Goal: Information Seeking & Learning: Stay updated

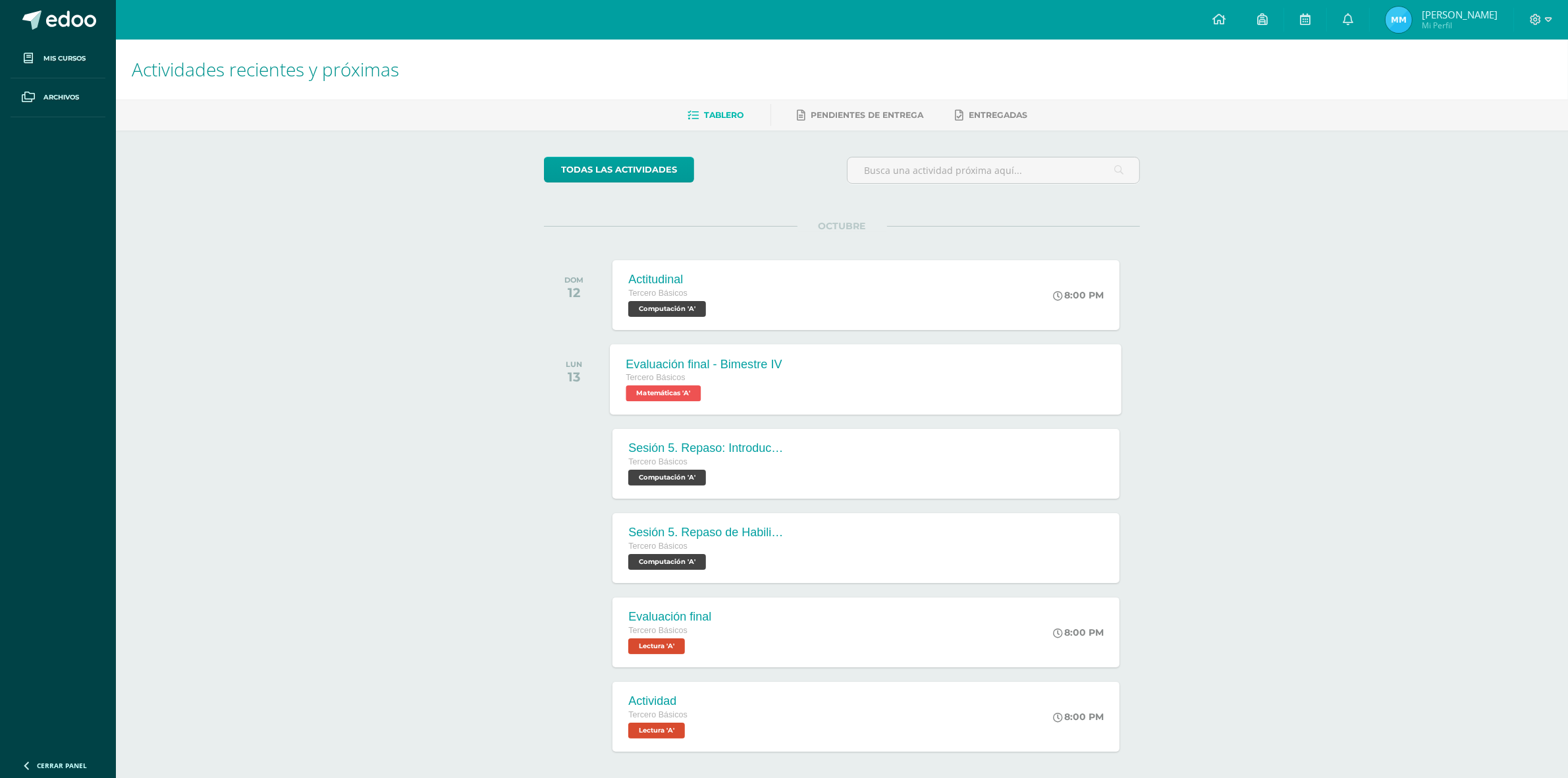
click at [819, 390] on div "Evaluación final - Bimestre IV Tercero Básicos Matemáticas 'A' Evaluación final…" at bounding box center [867, 379] width 512 height 71
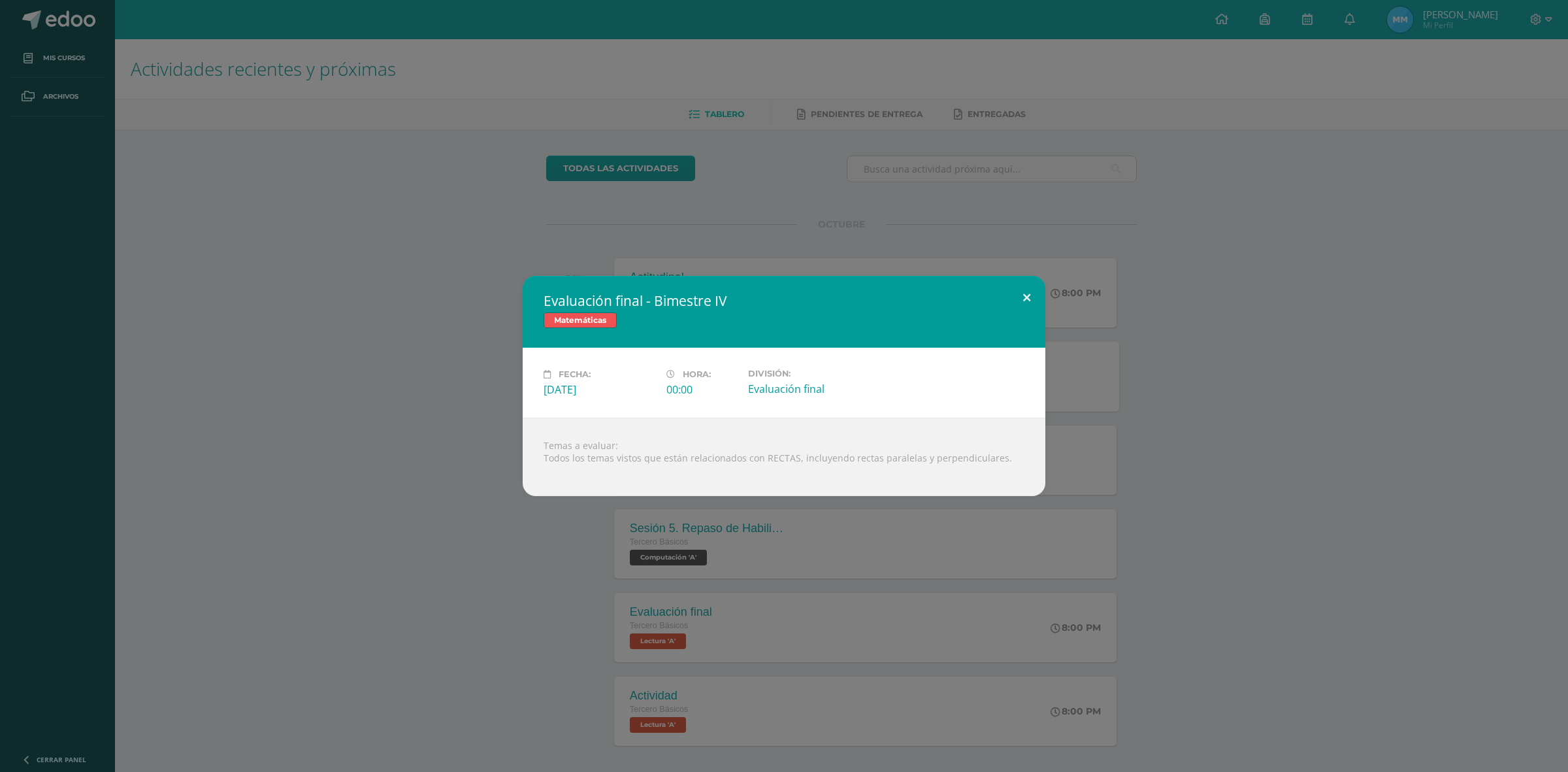
click at [1024, 292] on button at bounding box center [1027, 298] width 37 height 45
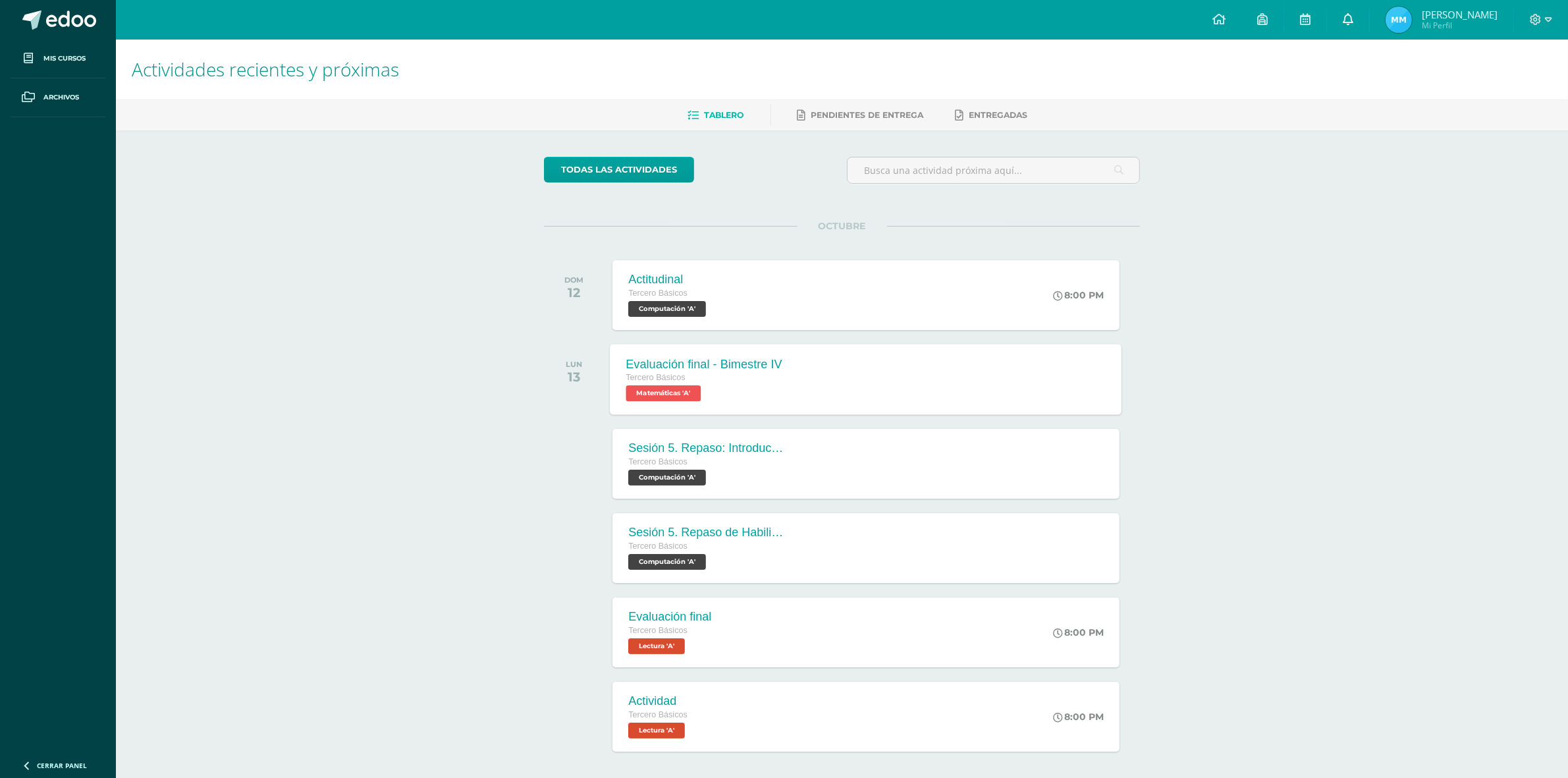
click at [1361, 10] on link at bounding box center [1348, 19] width 42 height 39
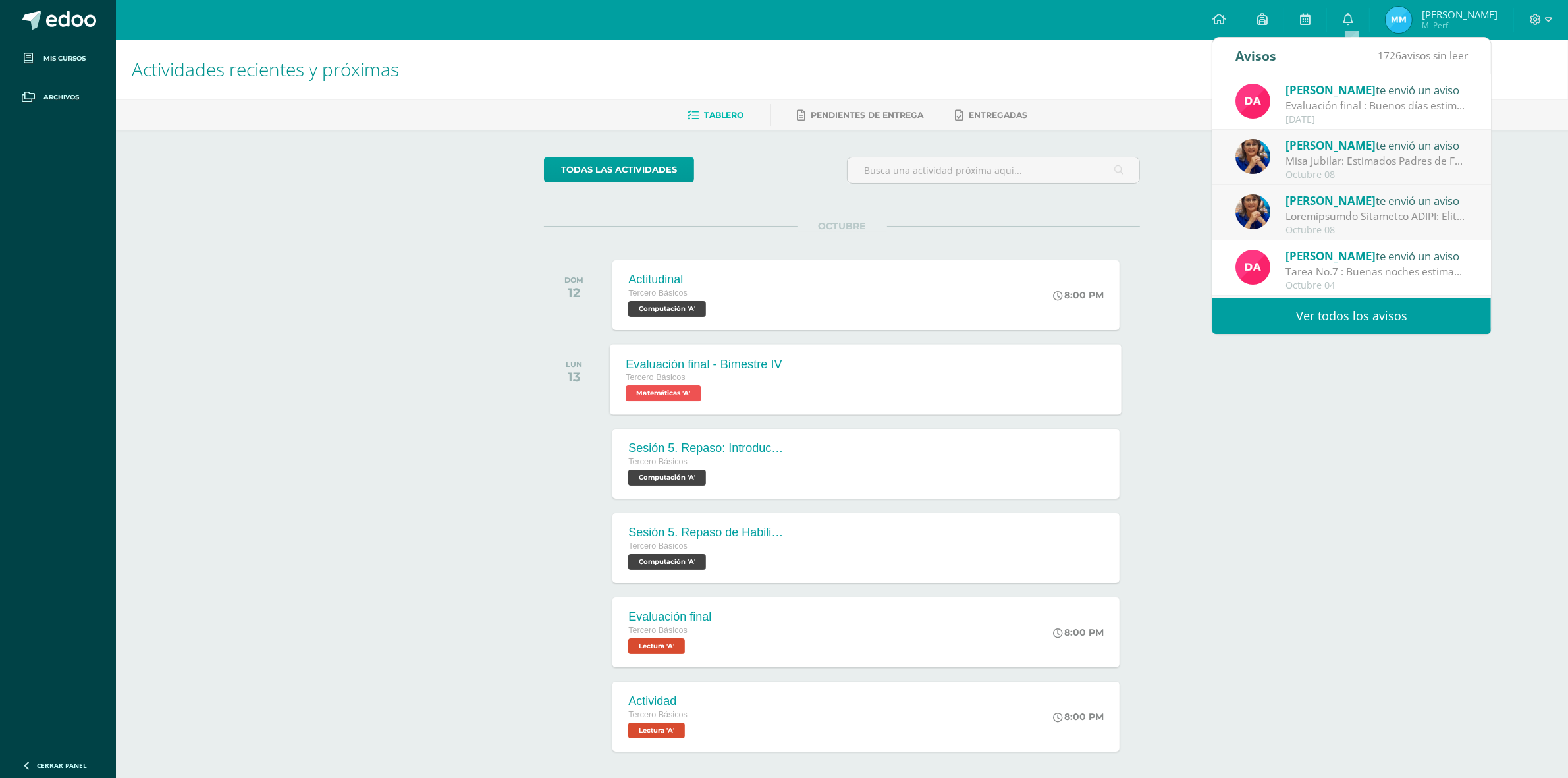
click at [1305, 89] on span "[PERSON_NAME]" at bounding box center [1331, 89] width 90 height 15
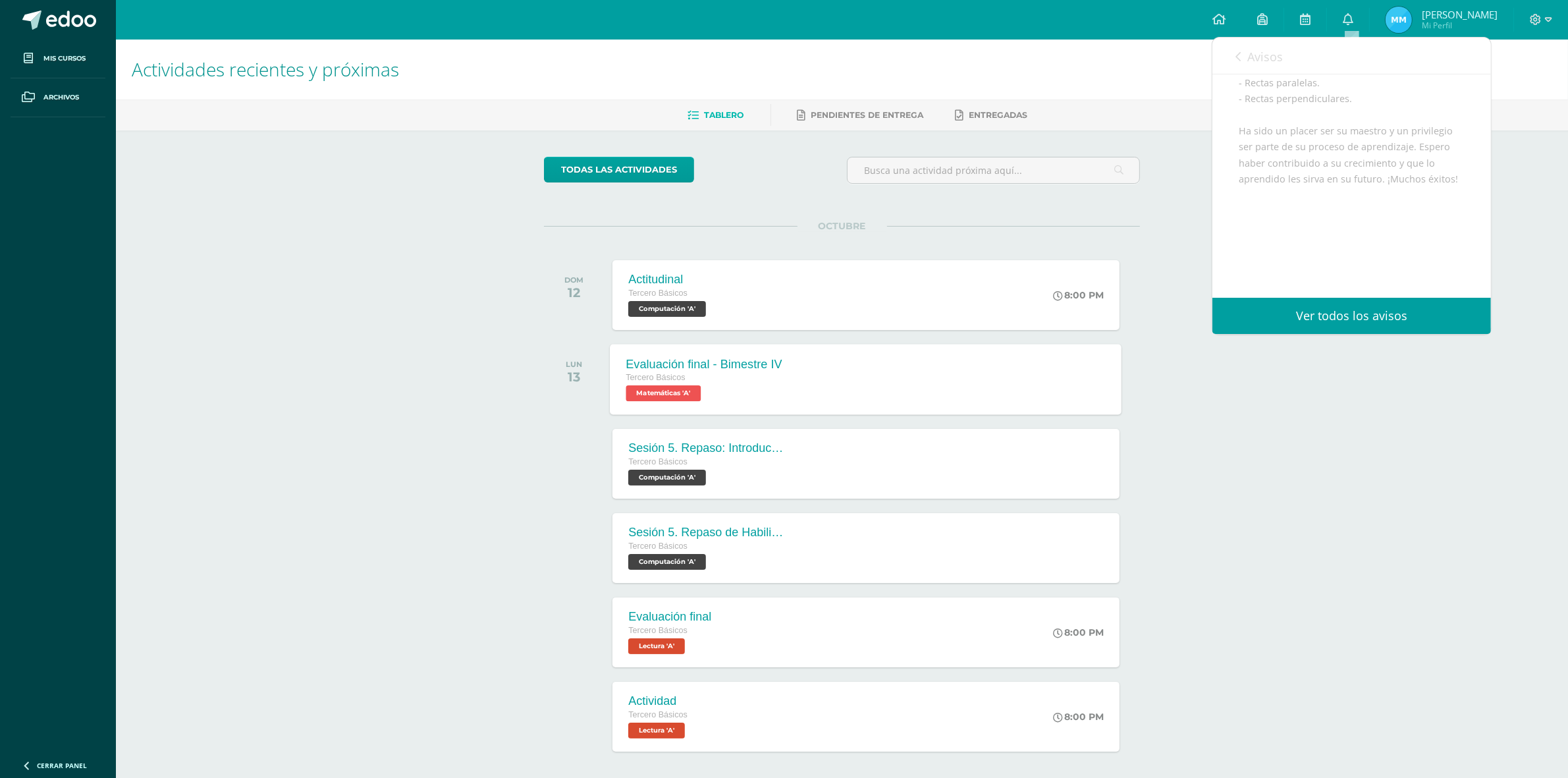
scroll to position [412, 0]
click at [1261, 385] on div "Actividades recientes y próximas Tablero Pendientes de entrega Entregadas todas…" at bounding box center [842, 437] width 1452 height 795
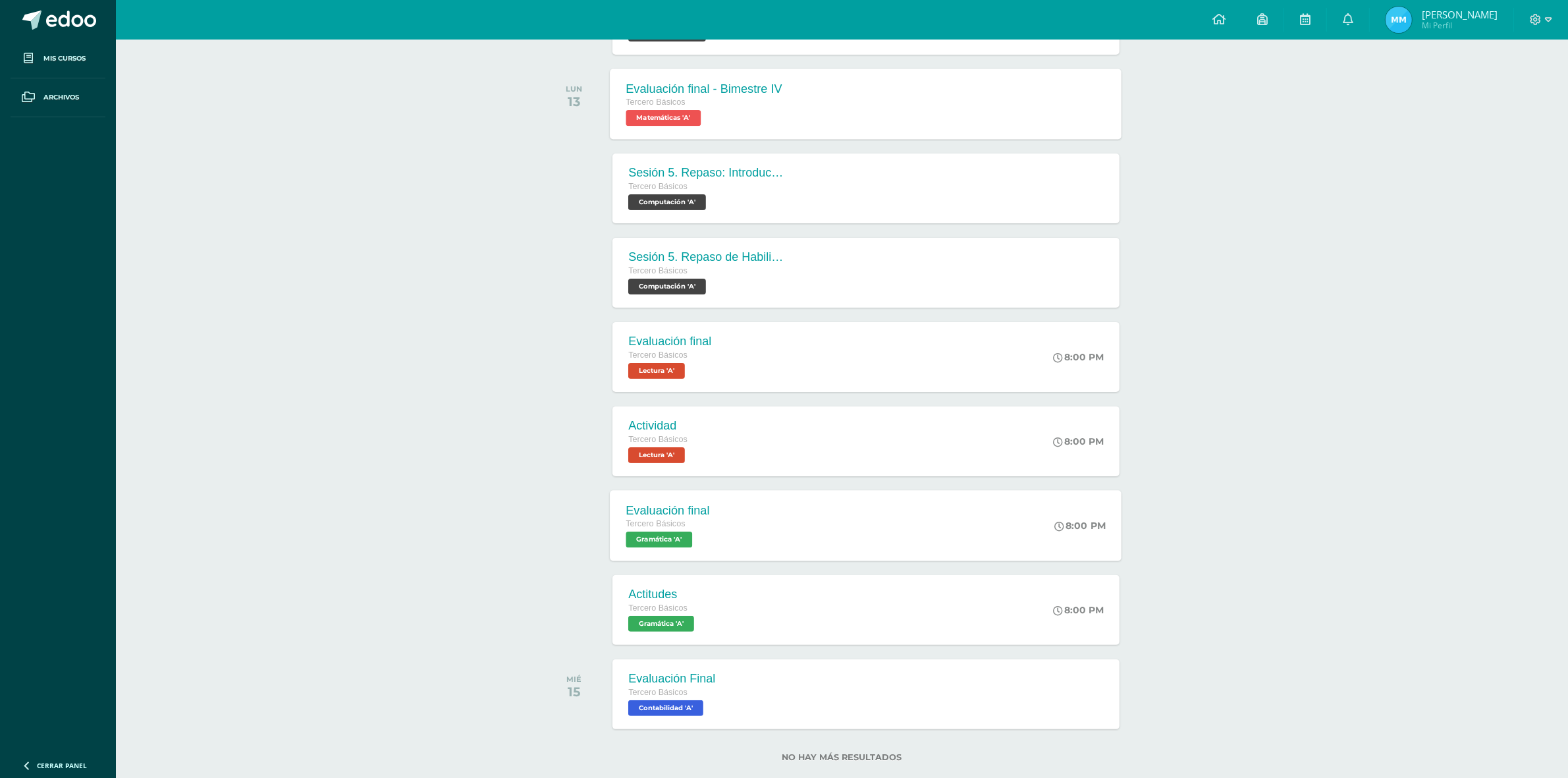
scroll to position [302, 0]
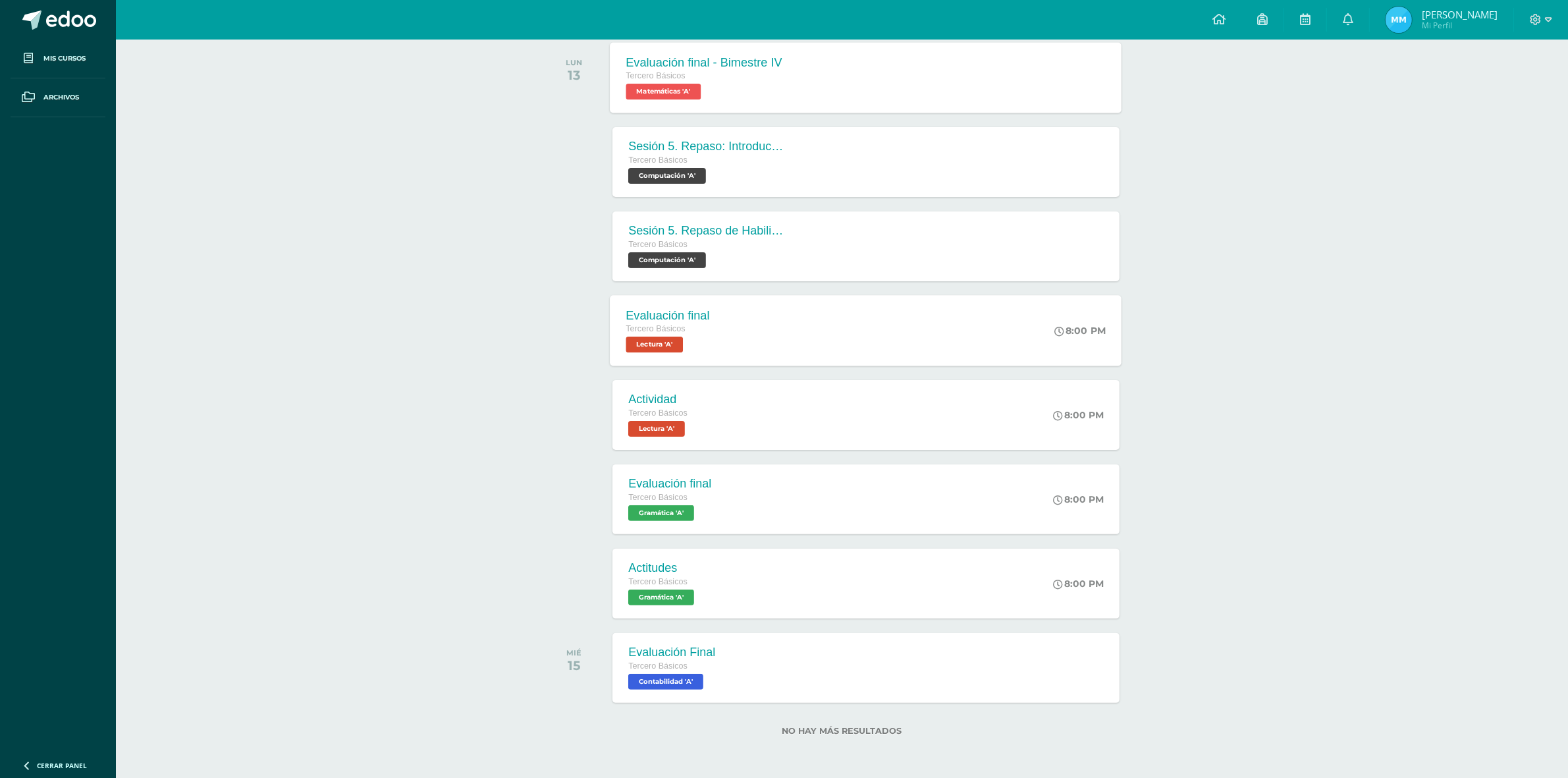
click at [679, 337] on span "Lectura 'A'" at bounding box center [655, 345] width 57 height 16
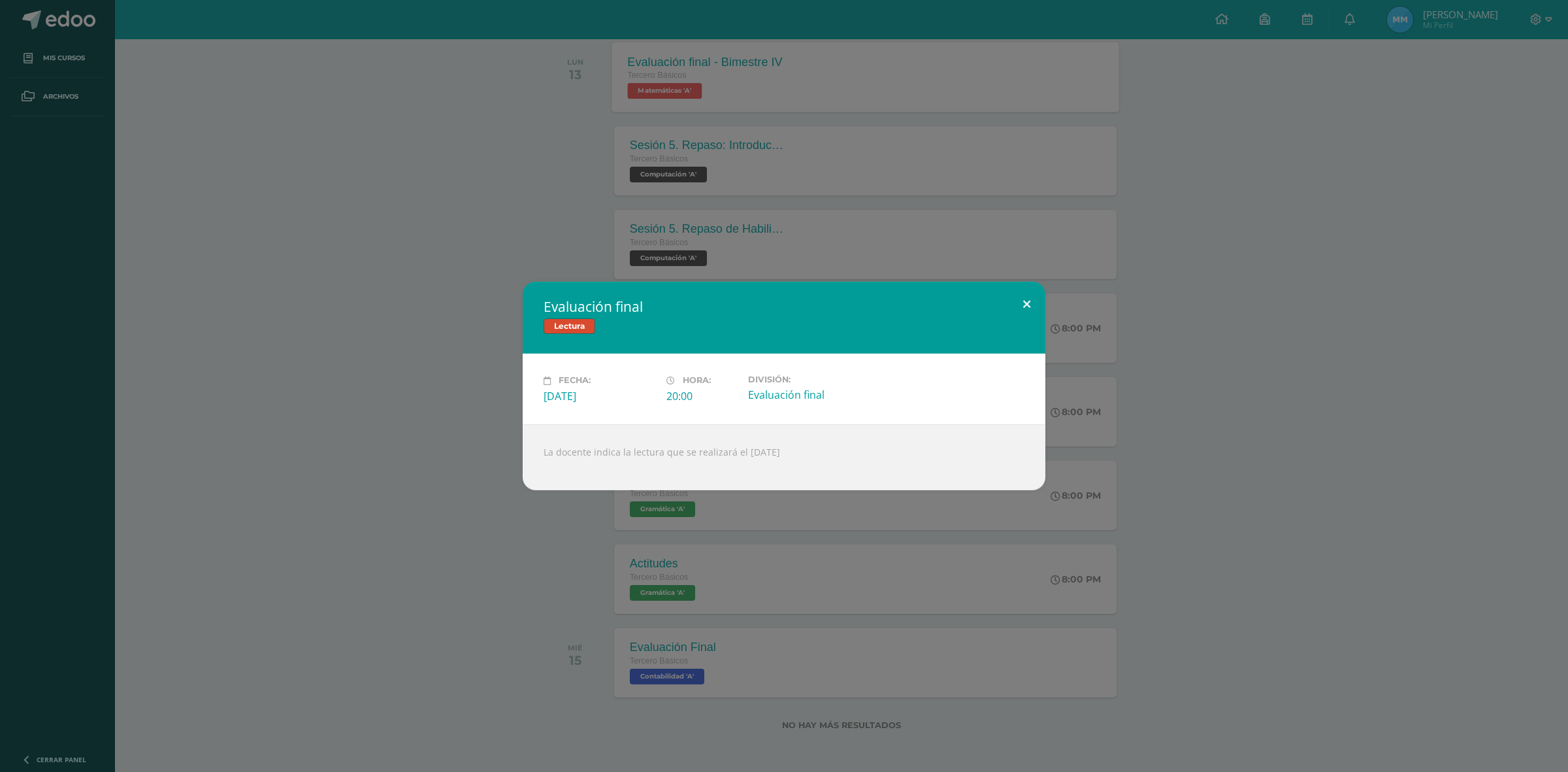
click at [1023, 306] on button at bounding box center [1027, 304] width 37 height 45
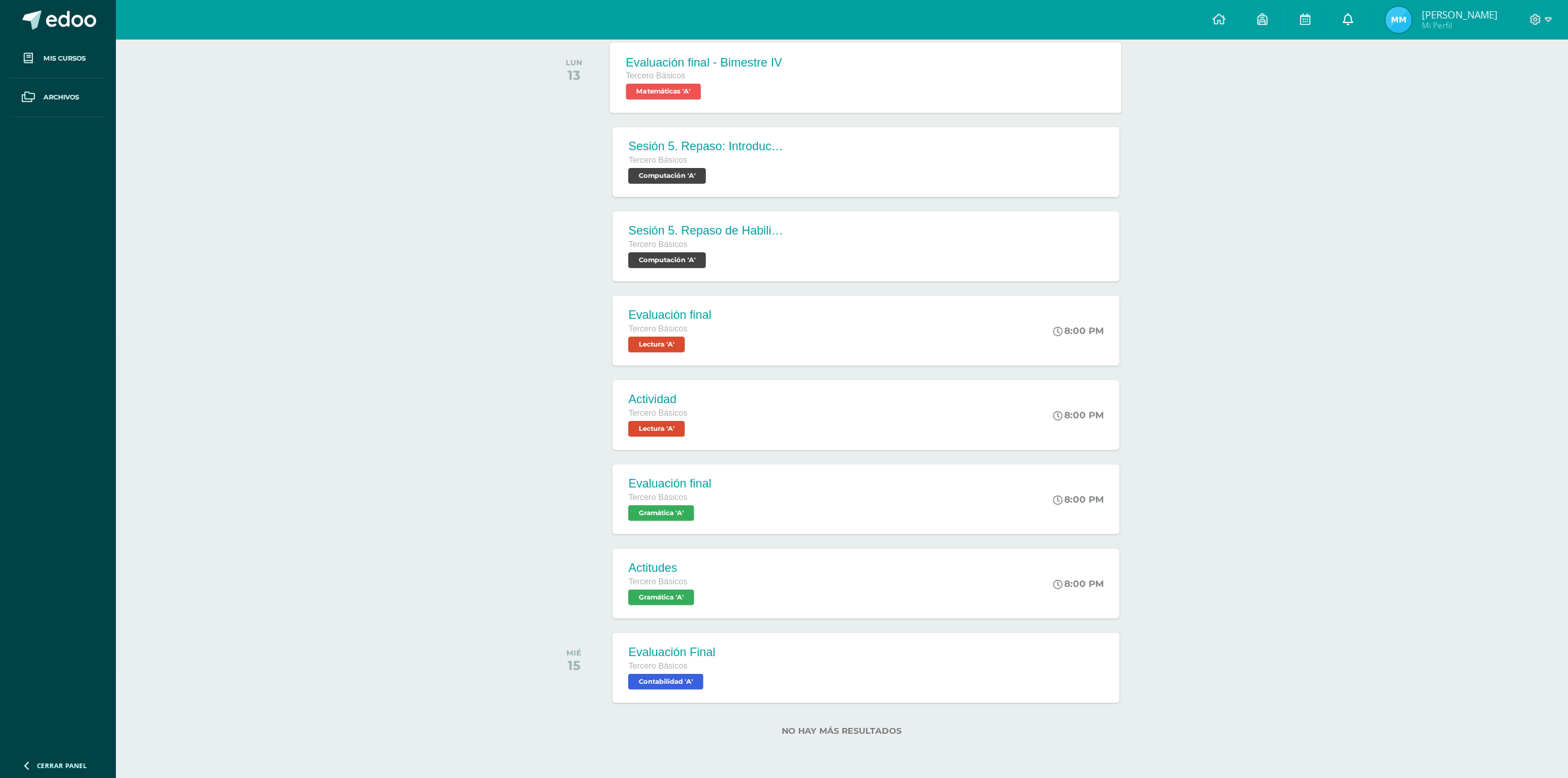
click at [1338, 19] on link at bounding box center [1348, 19] width 42 height 39
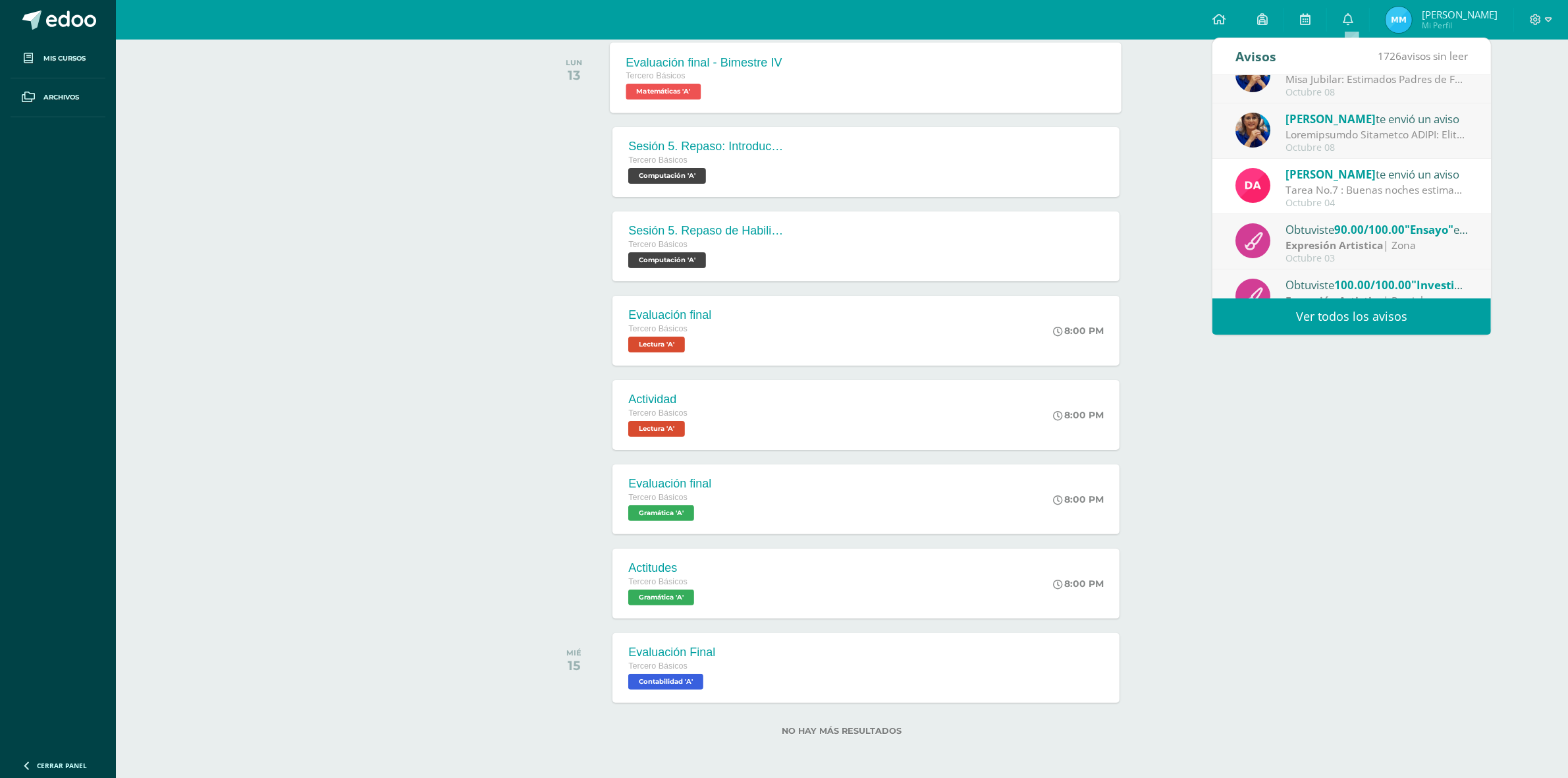
scroll to position [219, 0]
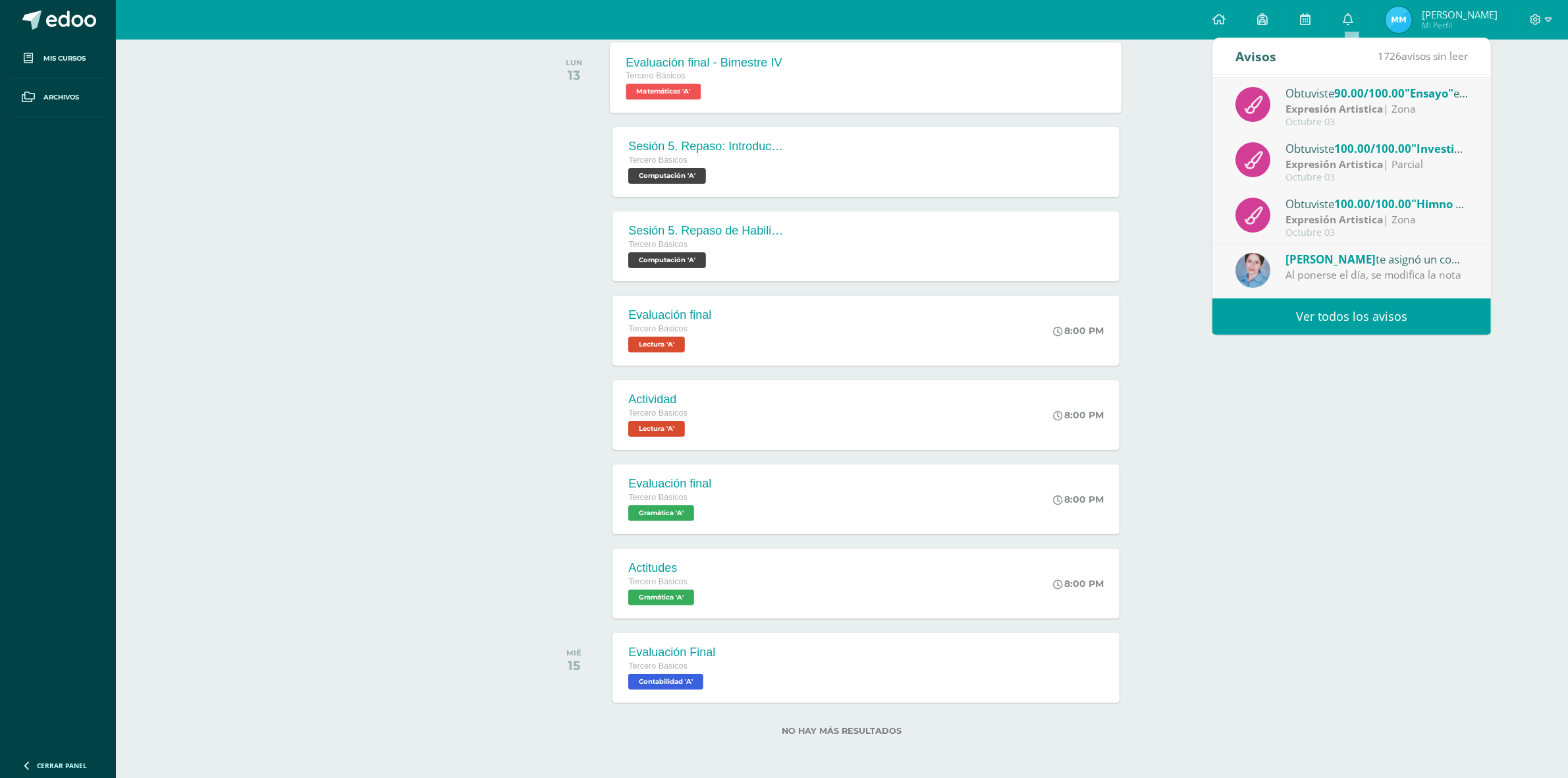
click at [1326, 258] on span "[PERSON_NAME]" at bounding box center [1331, 259] width 90 height 15
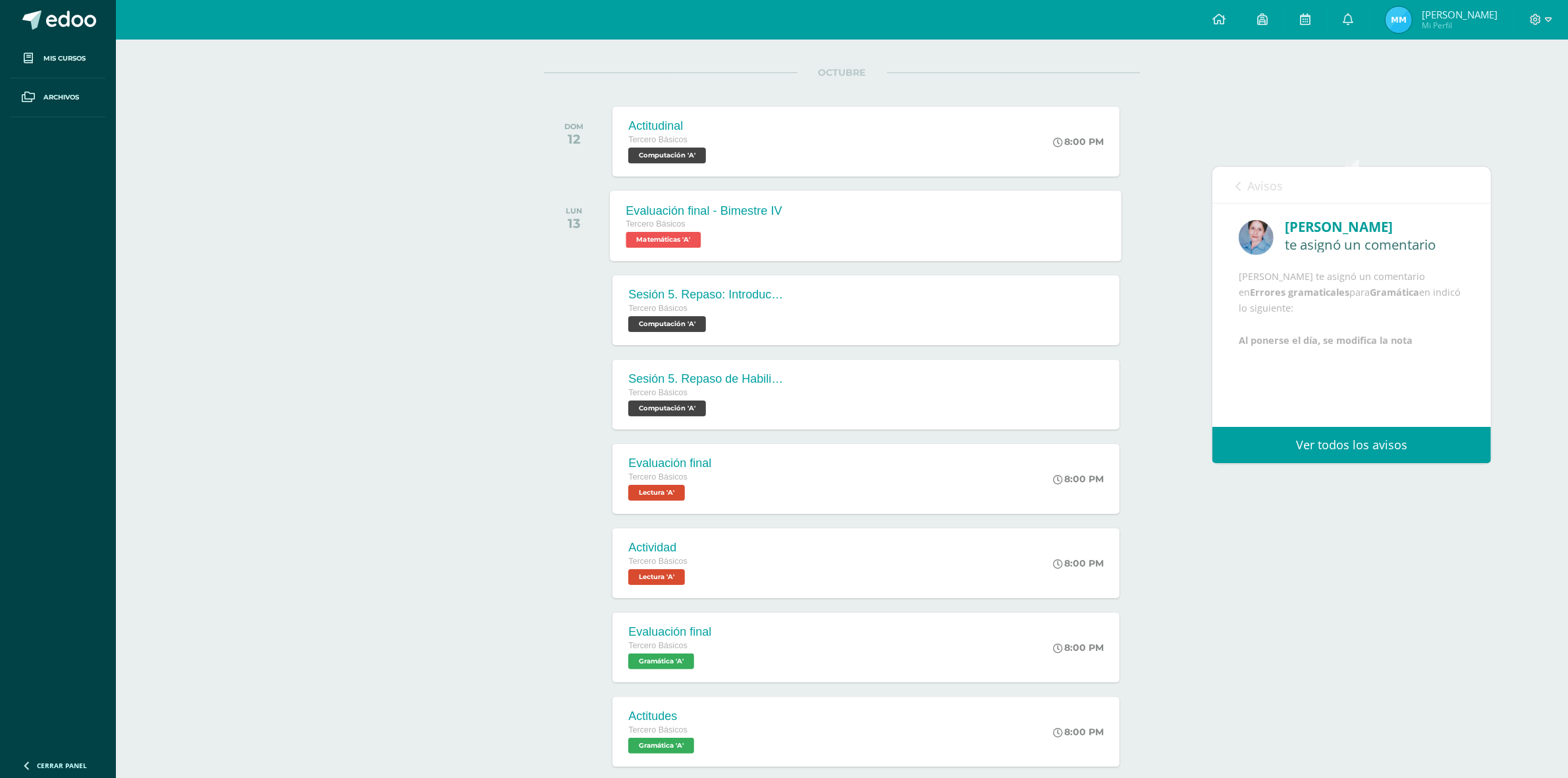
scroll to position [137, 0]
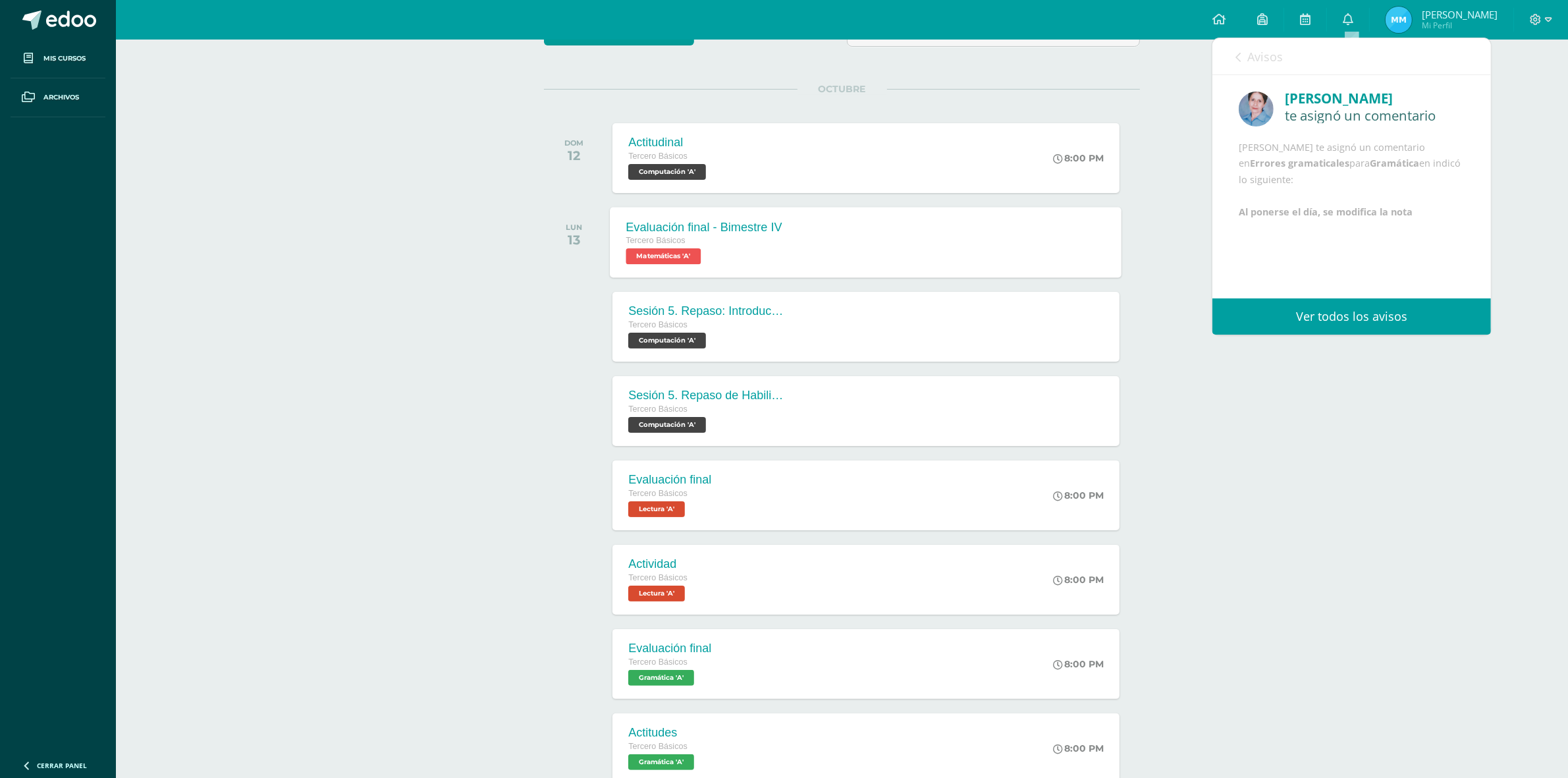
click at [1253, 57] on span "Avisos" at bounding box center [1265, 56] width 36 height 16
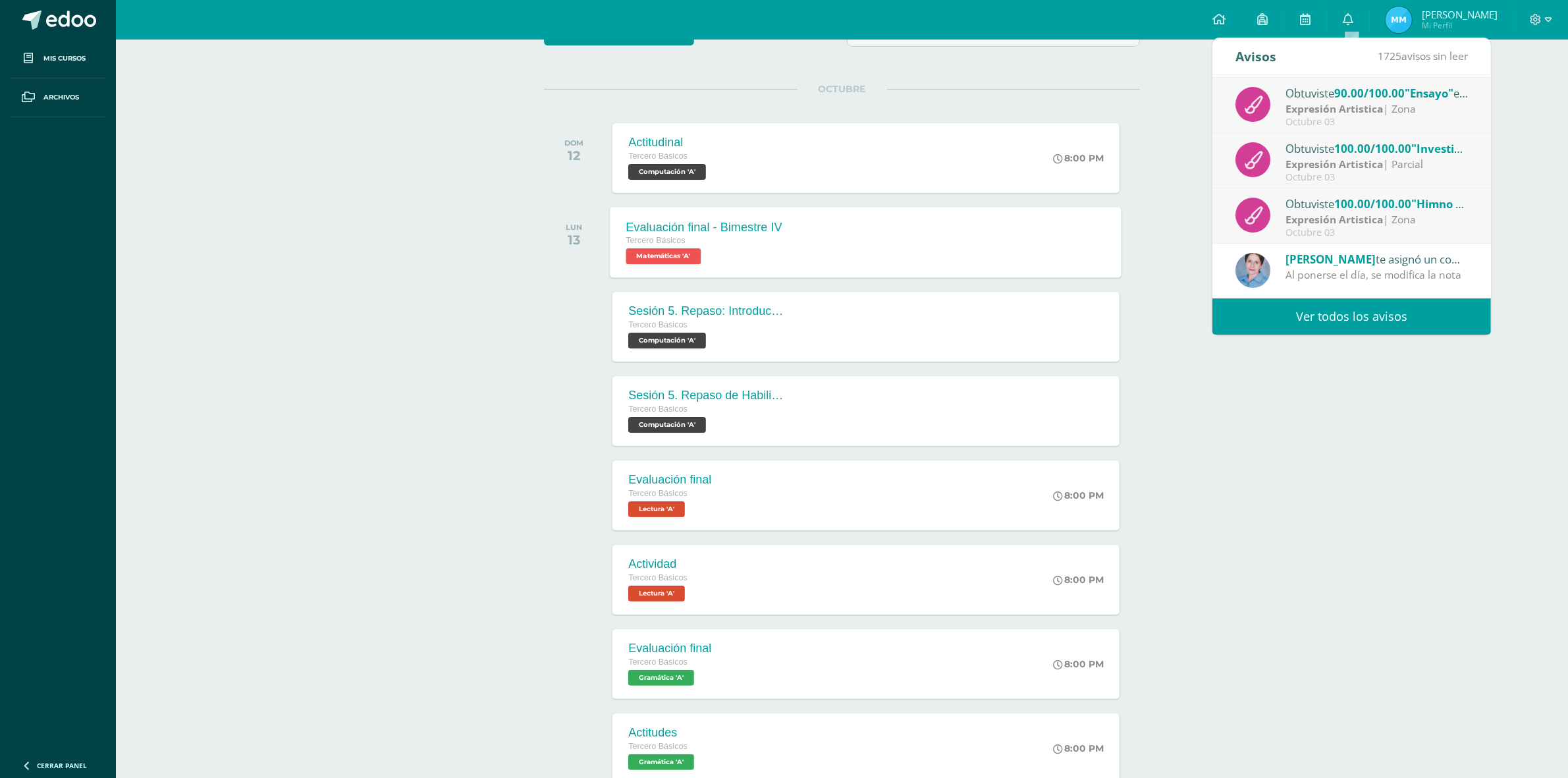
click at [1364, 320] on link "Ver todos los avisos" at bounding box center [1352, 316] width 279 height 36
click at [1334, 313] on link "Ver todos los avisos" at bounding box center [1352, 316] width 279 height 36
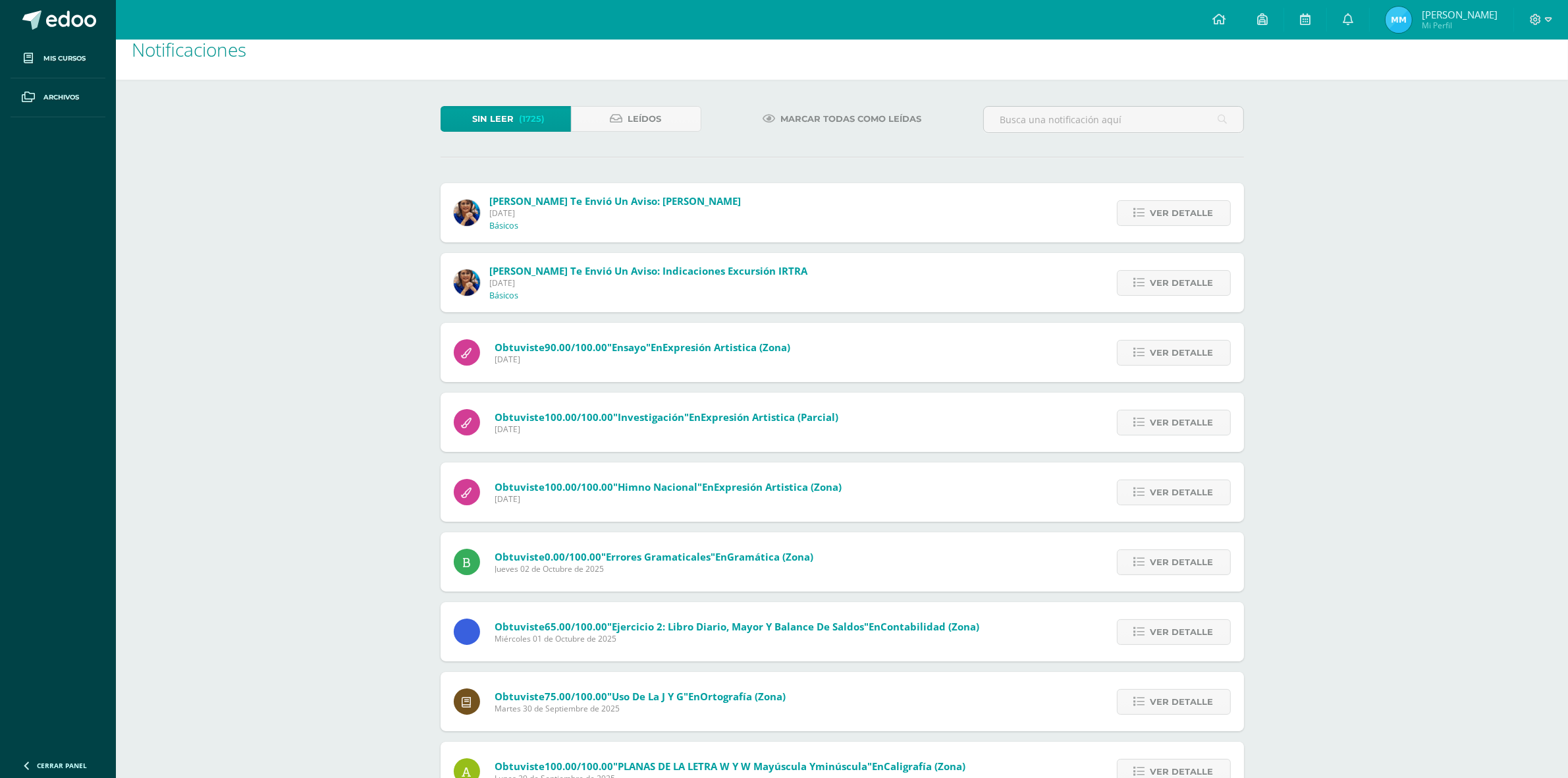
scroll to position [18, 0]
click at [621, 120] on icon at bounding box center [616, 121] width 12 height 11
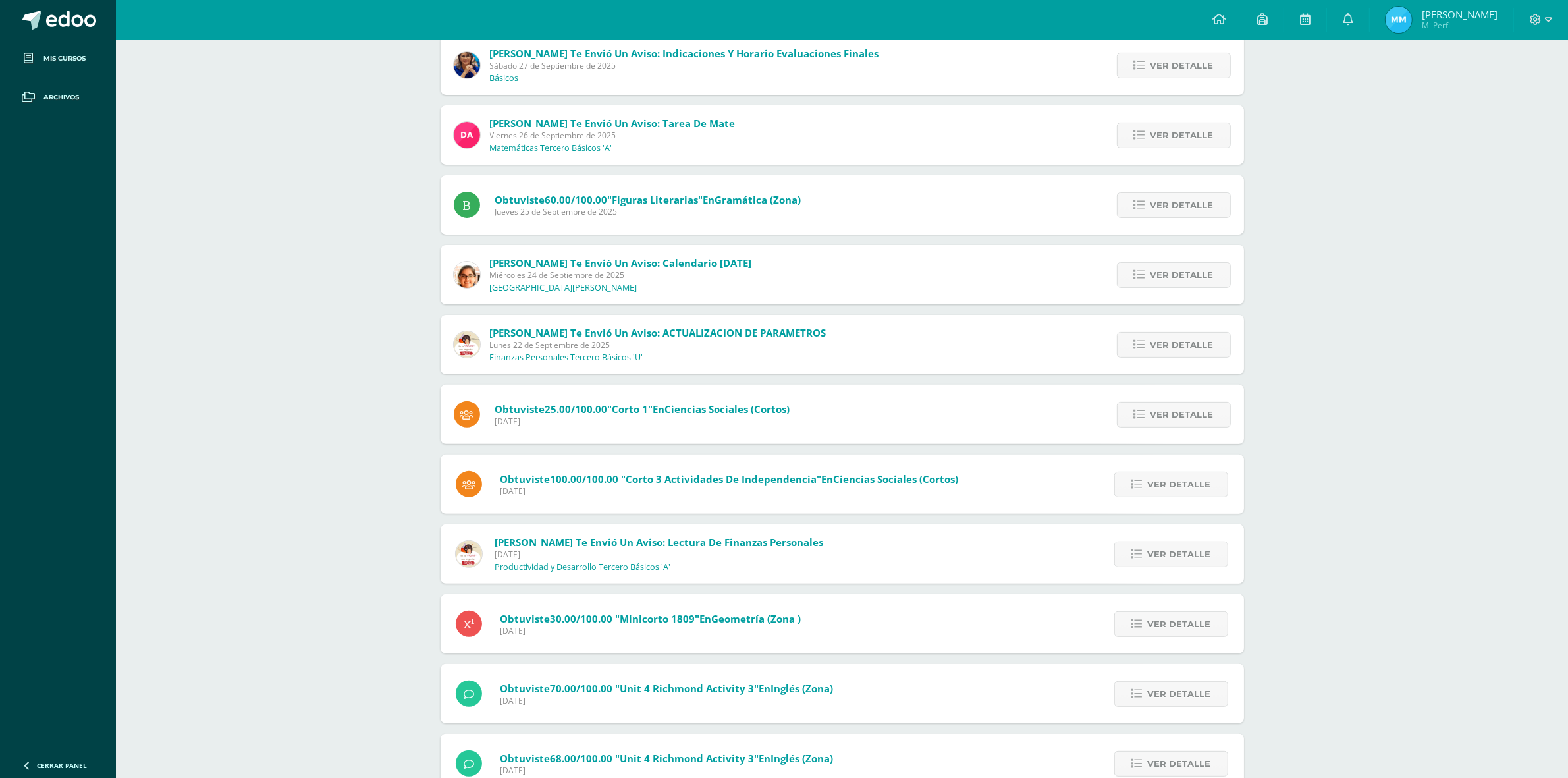
scroll to position [494, 0]
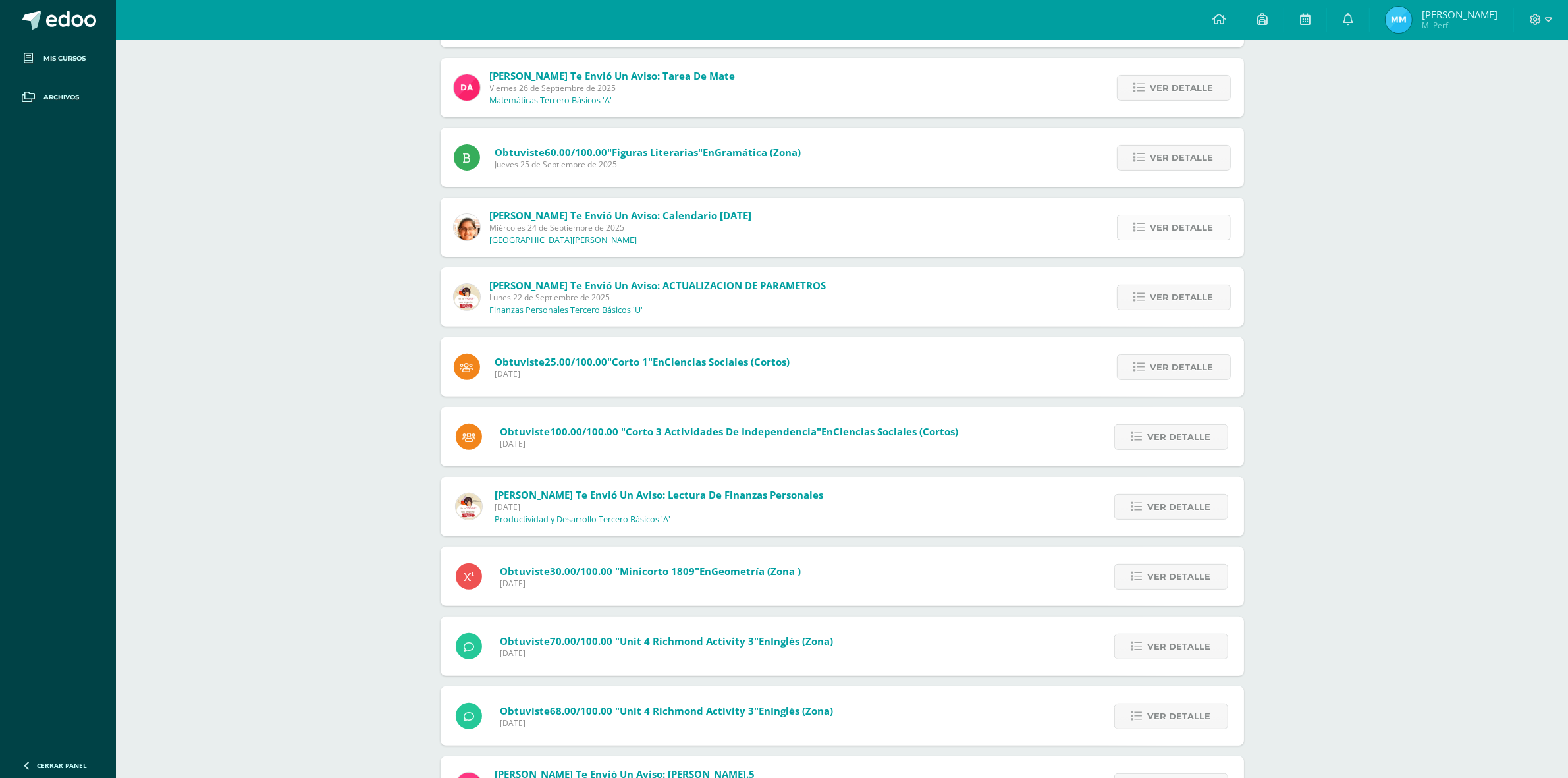
click at [1138, 227] on icon at bounding box center [1140, 227] width 11 height 11
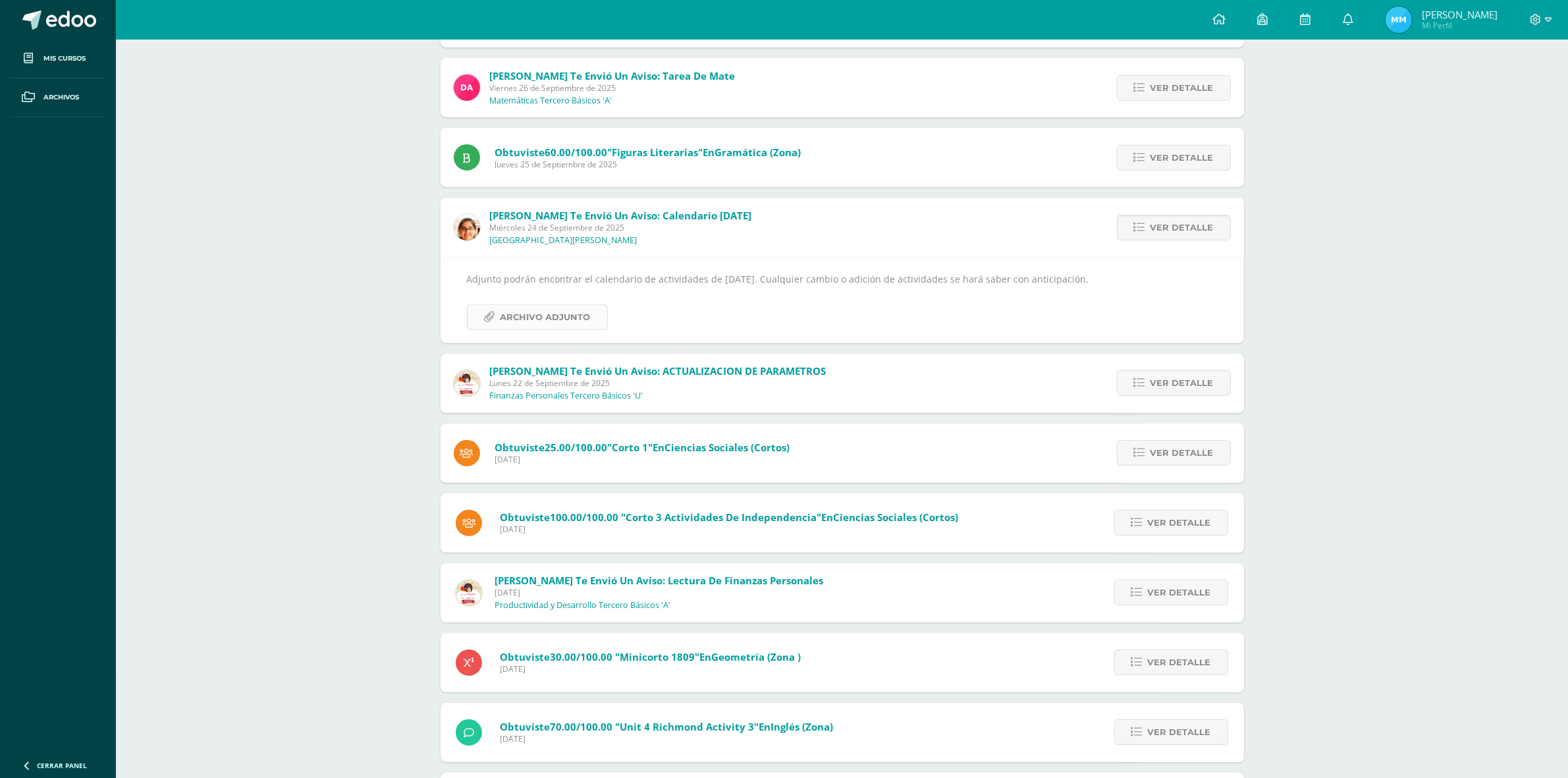
click at [578, 321] on span "Archivo Adjunto" at bounding box center [546, 317] width 90 height 24
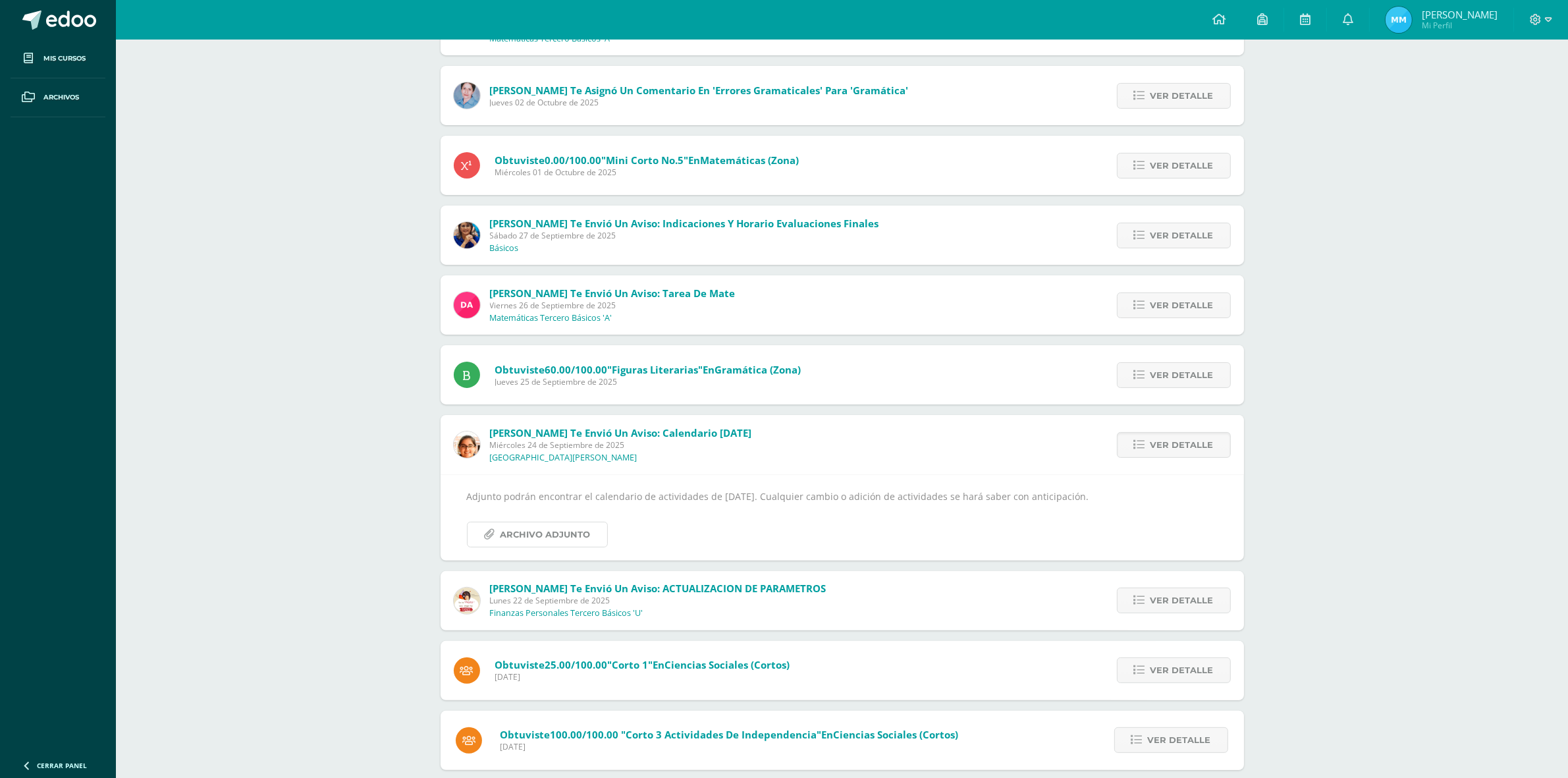
scroll to position [247, 0]
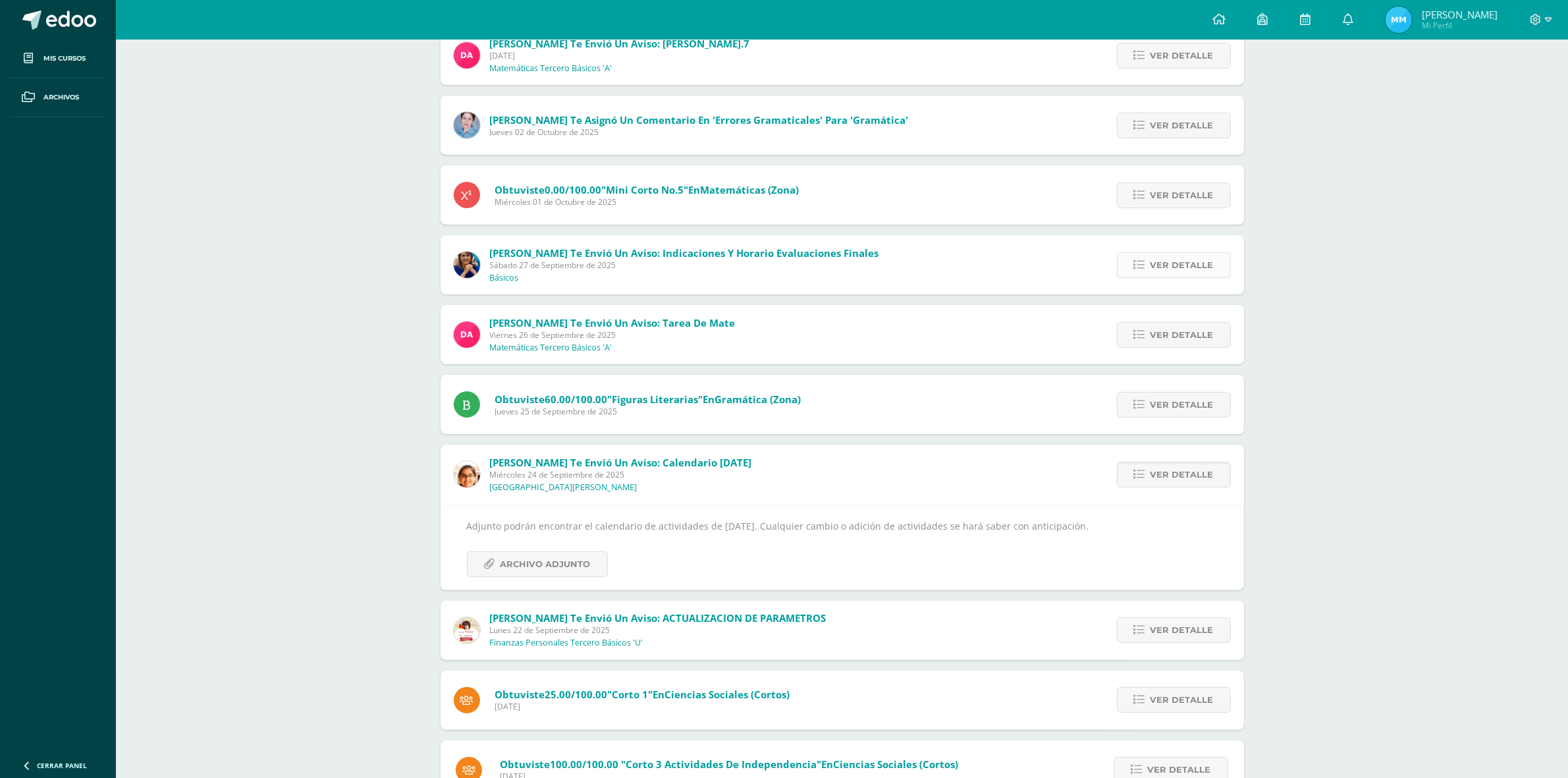
click at [1165, 255] on span "Ver detalle" at bounding box center [1182, 265] width 63 height 24
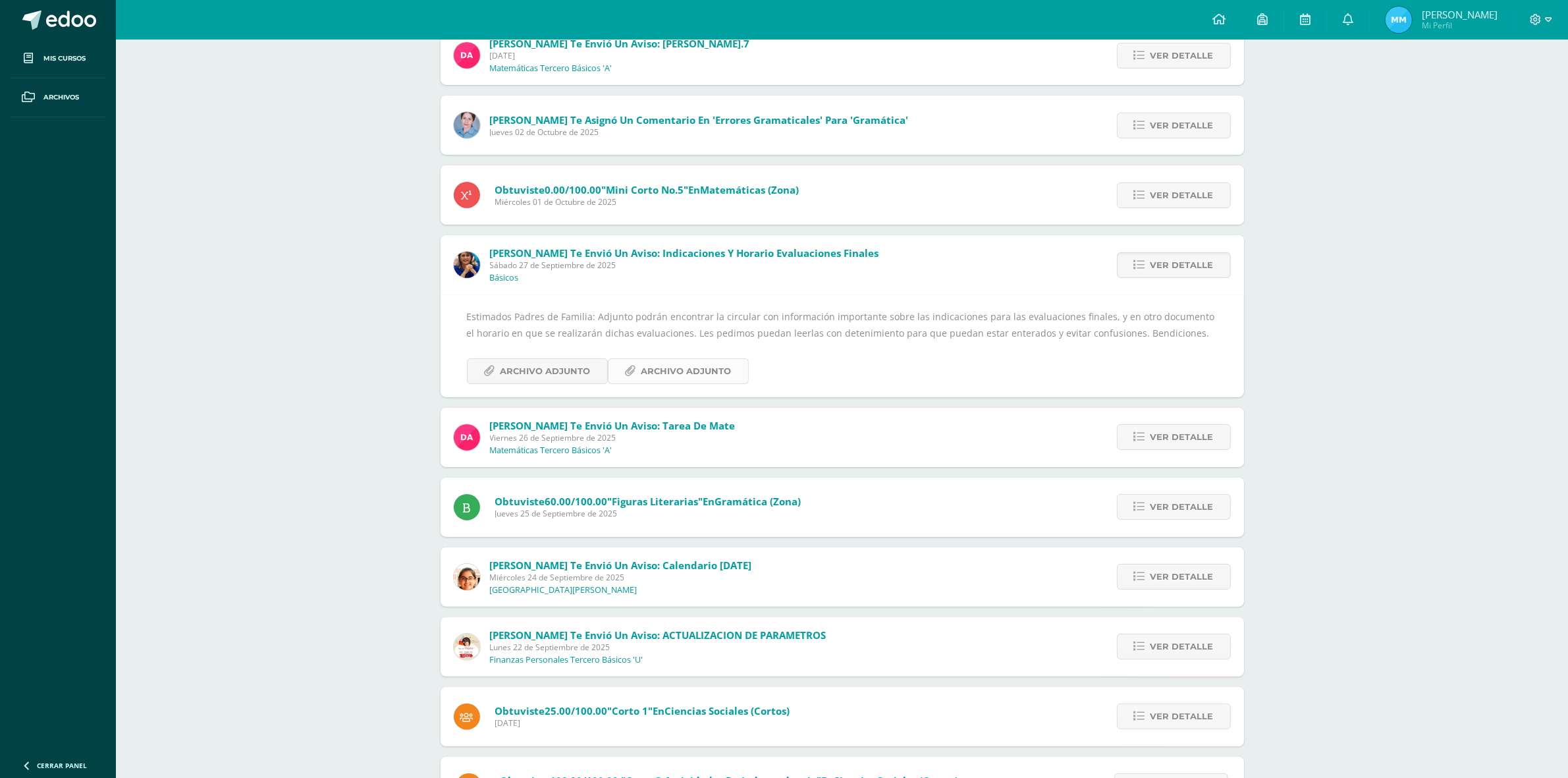
click at [636, 372] on link "Archivo Adjunto" at bounding box center [678, 371] width 141 height 26
click at [560, 363] on span "Archivo Adjunto" at bounding box center [546, 371] width 90 height 24
click at [99, 17] on link at bounding box center [58, 19] width 116 height 39
